Goal: Transaction & Acquisition: Download file/media

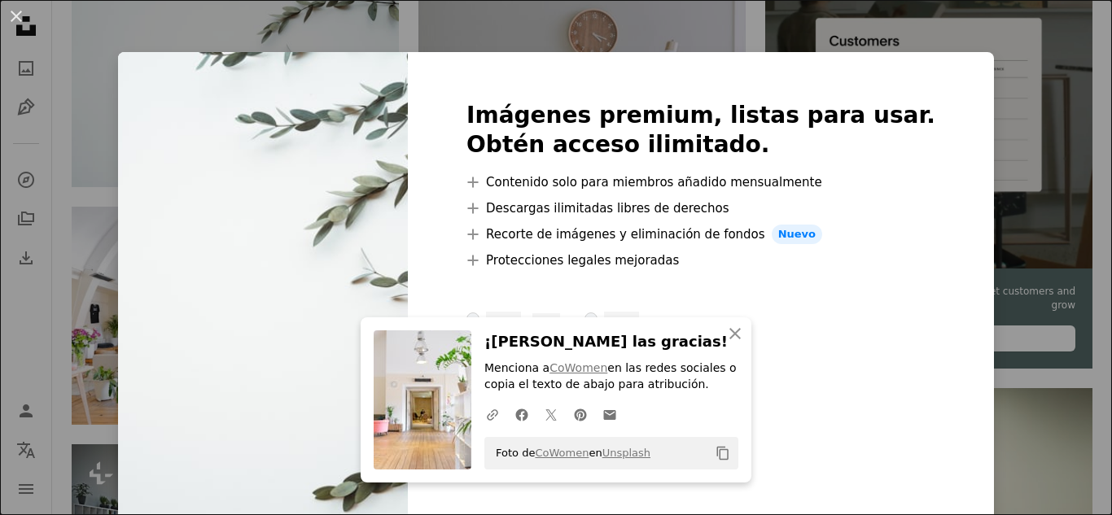
scroll to position [465, 0]
click at [726, 338] on icon "An X shape" at bounding box center [736, 334] width 20 height 20
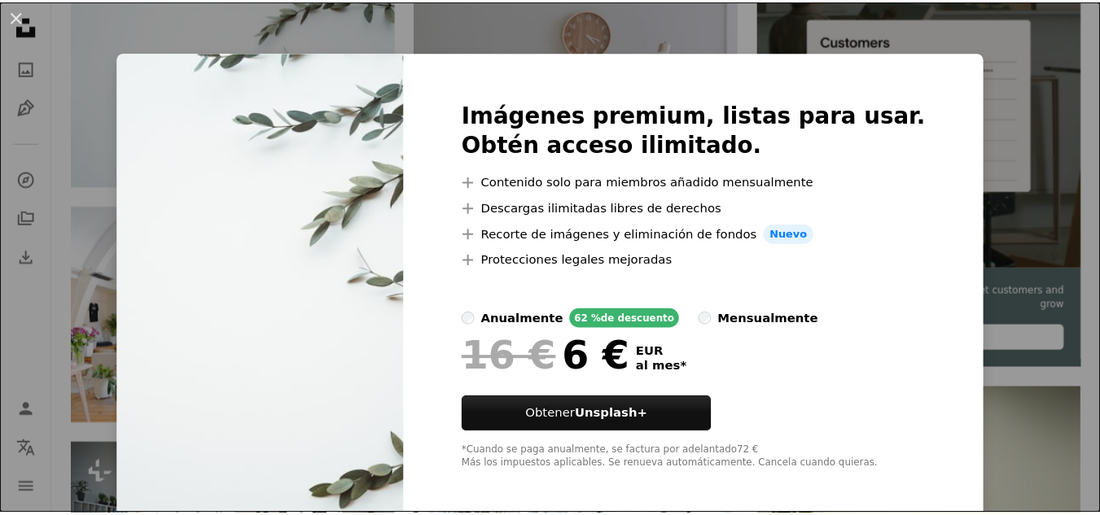
scroll to position [7, 0]
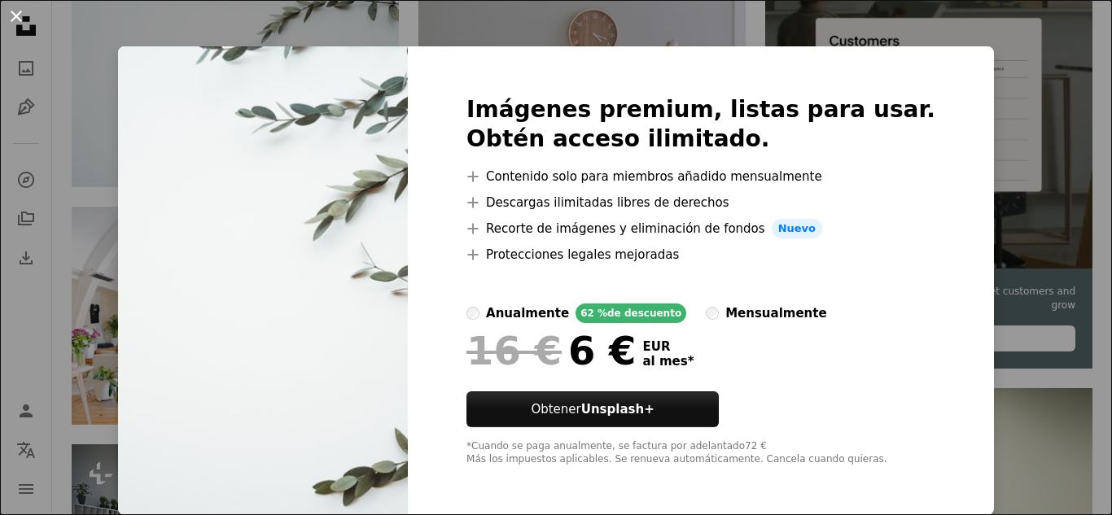
click at [16, 18] on button "An X shape" at bounding box center [17, 17] width 20 height 20
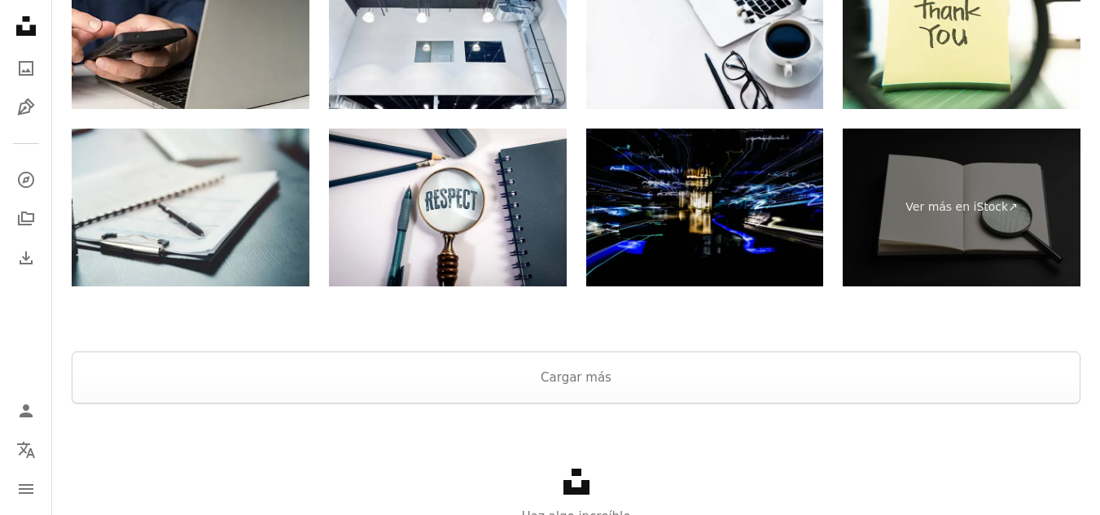
scroll to position [2500, 0]
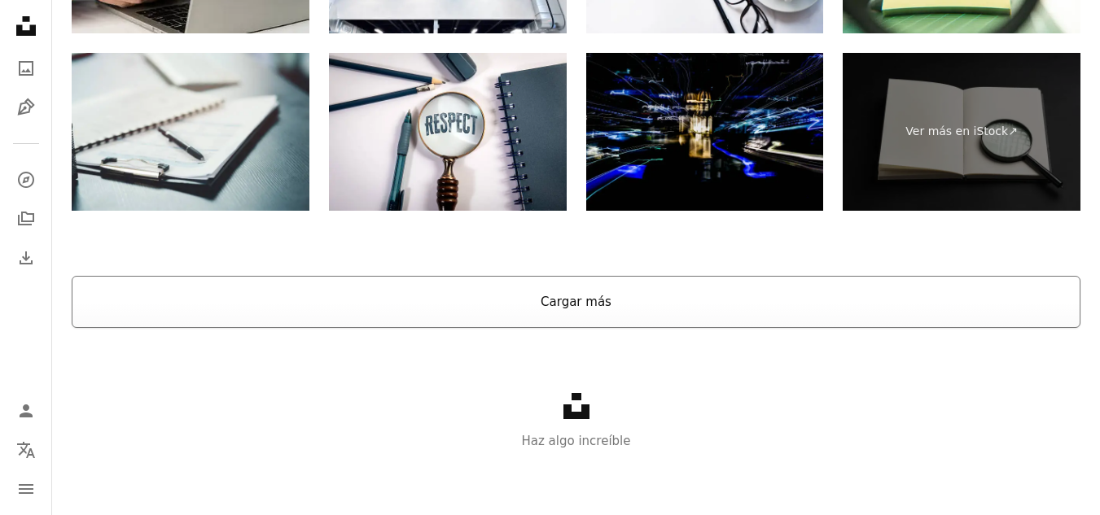
click at [643, 305] on button "Cargar más" at bounding box center [576, 302] width 1009 height 52
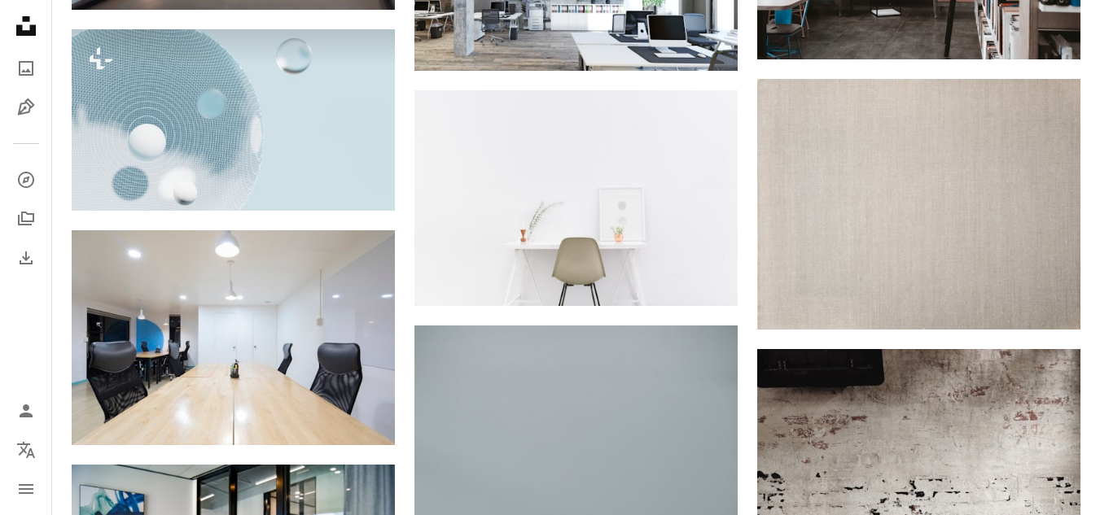
scroll to position [4092, 0]
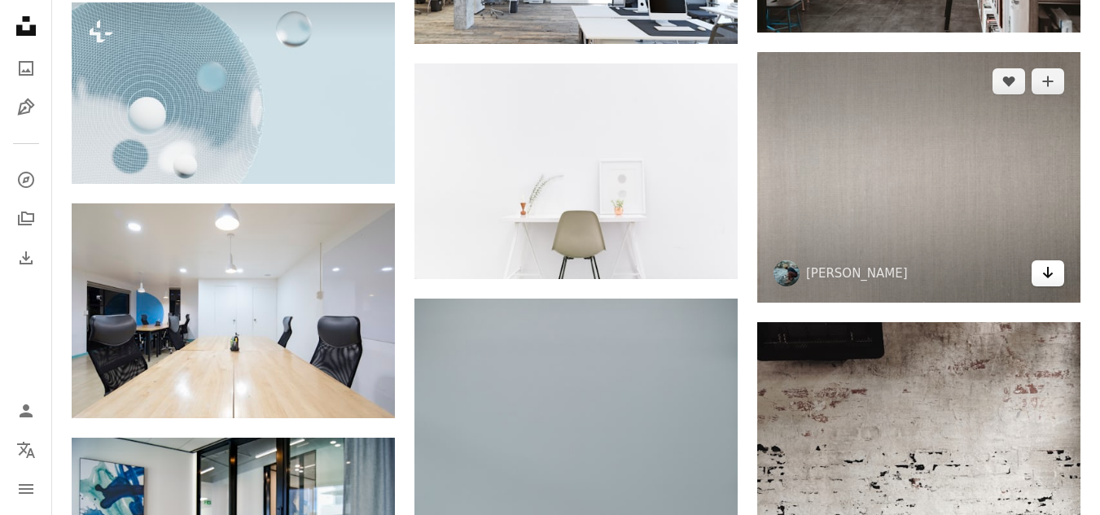
click at [1046, 270] on icon "Arrow pointing down" at bounding box center [1048, 273] width 13 height 20
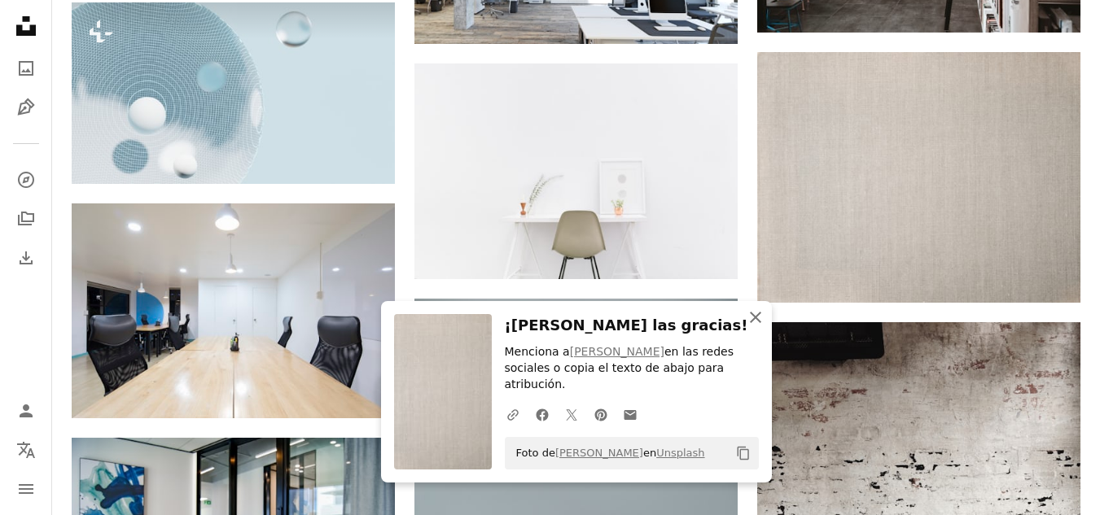
click at [750, 323] on icon "button" at bounding box center [755, 317] width 11 height 11
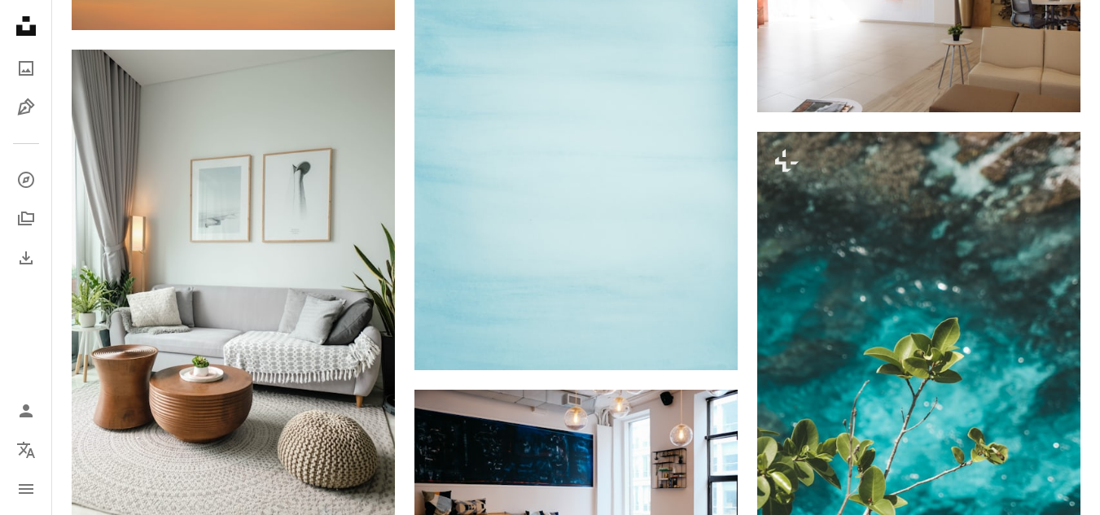
scroll to position [14832, 0]
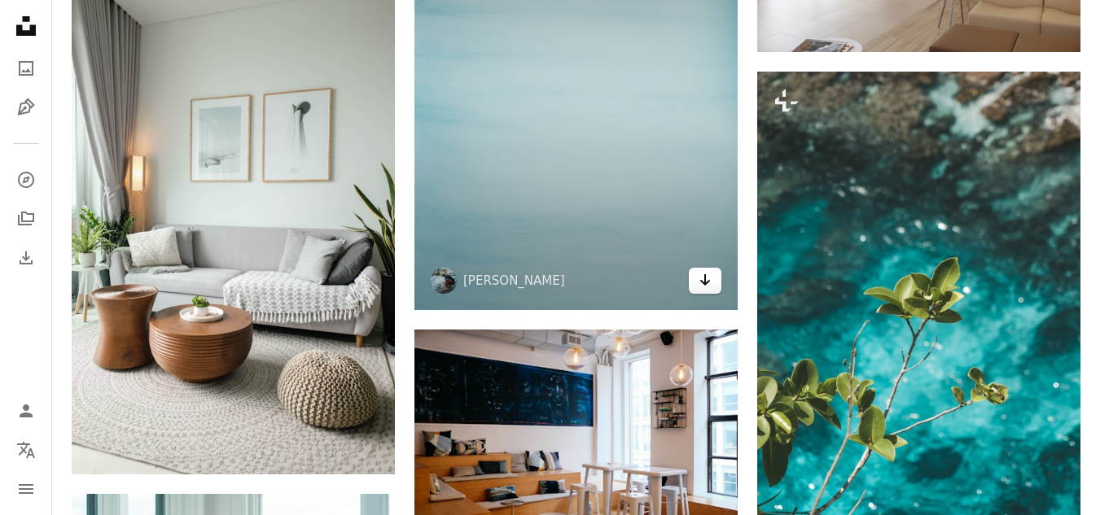
click at [696, 283] on link "Arrow pointing down" at bounding box center [705, 281] width 33 height 26
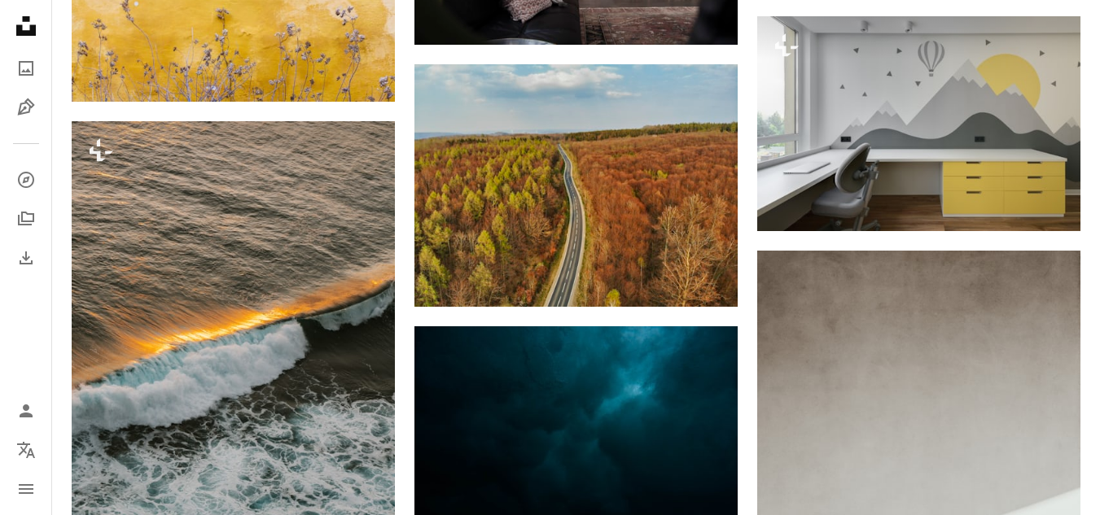
scroll to position [20728, 0]
